Goal: Information Seeking & Learning: Learn about a topic

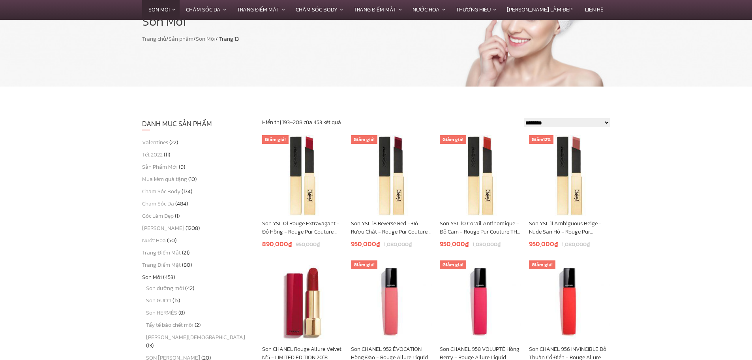
scroll to position [39, 0]
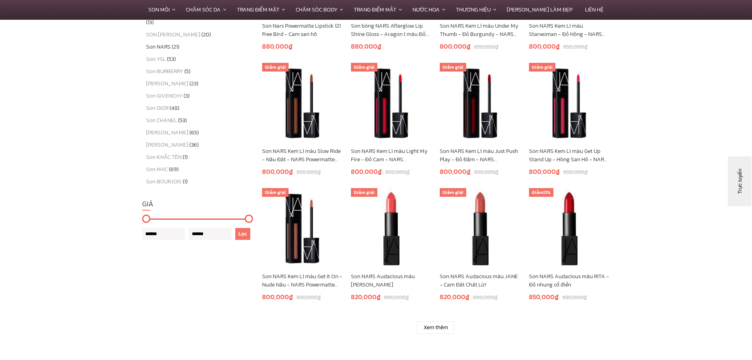
scroll to position [434, 0]
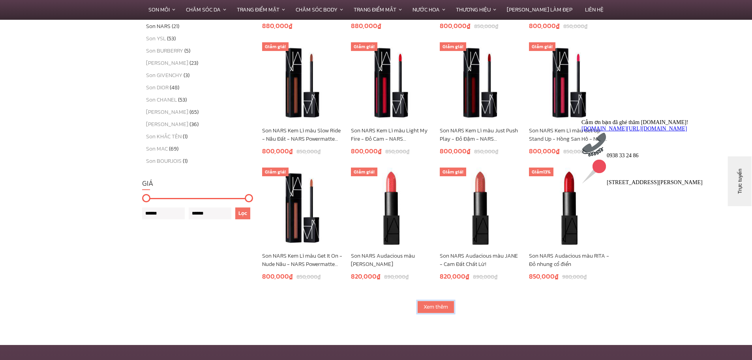
click at [438, 304] on link "Xem thêm" at bounding box center [435, 307] width 37 height 13
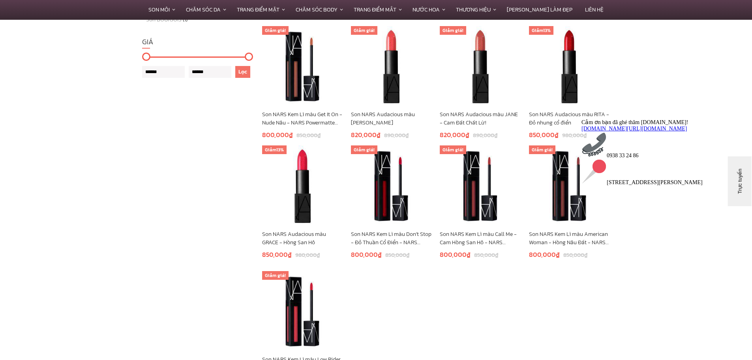
scroll to position [671, 0]
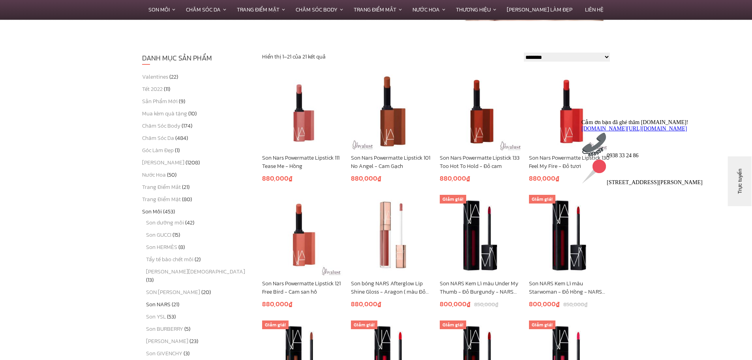
scroll to position [158, 0]
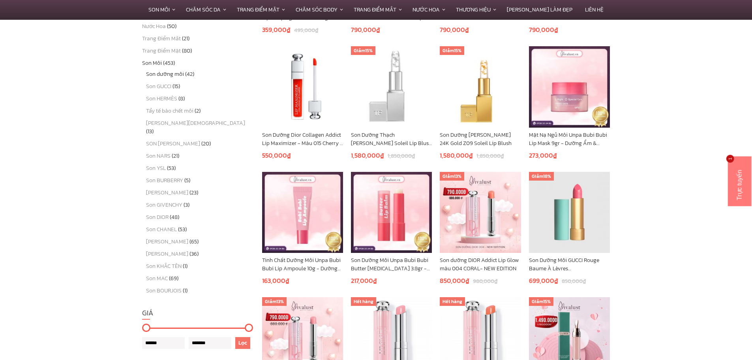
scroll to position [434, 0]
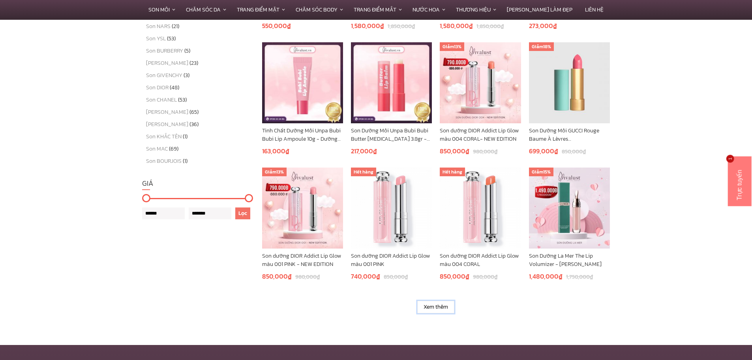
click at [436, 309] on link "Xem thêm" at bounding box center [435, 307] width 37 height 13
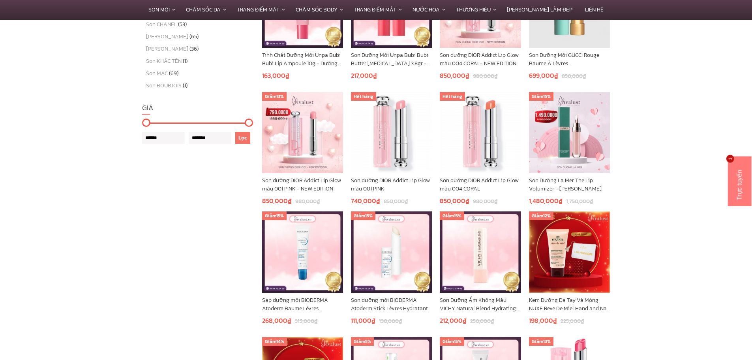
scroll to position [711, 0]
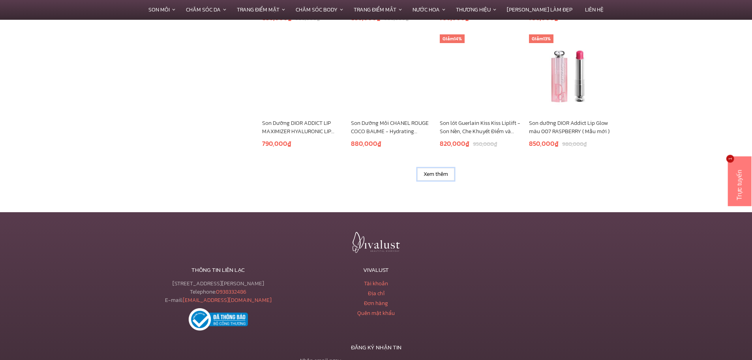
scroll to position [1066, 0]
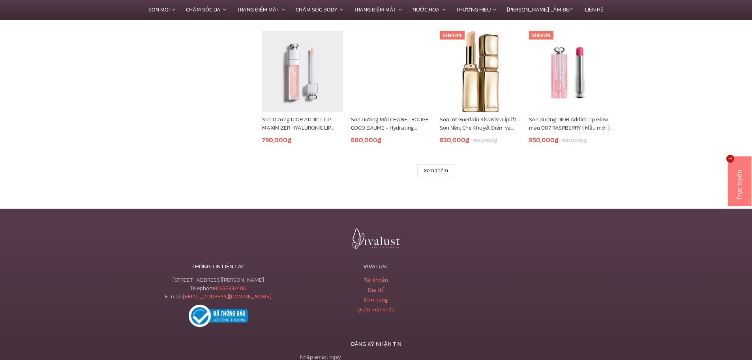
click at [433, 164] on div "Xem thêm" at bounding box center [436, 161] width 348 height 32
click at [437, 173] on link "Xem thêm" at bounding box center [435, 170] width 37 height 13
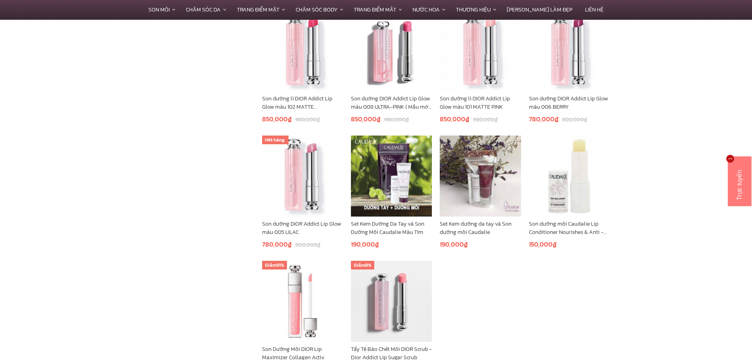
scroll to position [1106, 0]
